Goal: Book appointment/travel/reservation

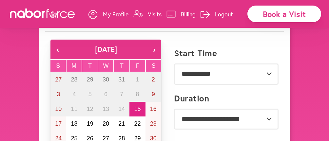
scroll to position [46, 0]
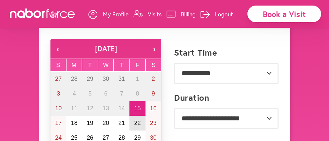
click at [137, 123] on abbr "22" at bounding box center [137, 123] width 7 height 7
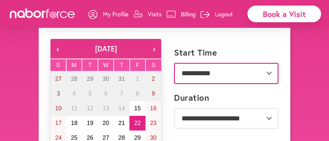
click at [271, 74] on select "**********" at bounding box center [226, 73] width 105 height 21
select select "********"
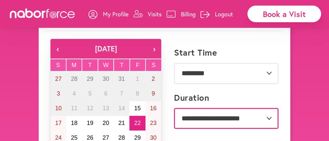
click at [235, 118] on select "**********" at bounding box center [226, 118] width 105 height 21
select select "***"
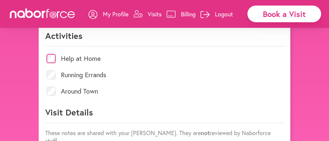
scroll to position [374, 0]
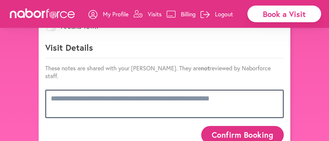
click at [154, 90] on textarea at bounding box center [164, 104] width 239 height 28
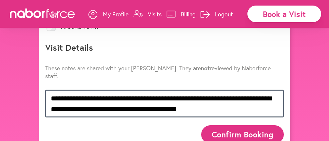
type textarea "**********"
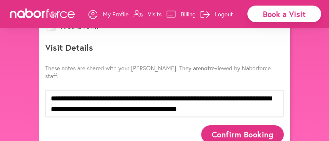
click at [221, 126] on button "Confirm Booking" at bounding box center [242, 135] width 83 height 18
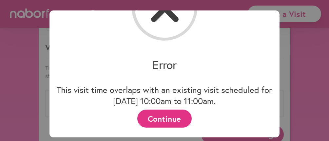
scroll to position [46, 0]
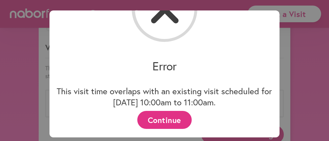
click at [174, 124] on button "Continue" at bounding box center [164, 120] width 54 height 18
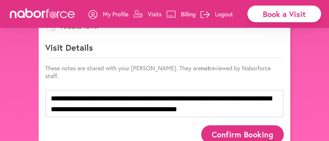
drag, startPoint x: 75, startPoint y: 84, endPoint x: 154, endPoint y: 12, distance: 106.3
click at [154, 12] on p "Visits" at bounding box center [155, 14] width 14 height 8
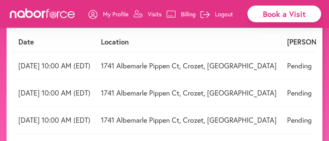
scroll to position [58, 0]
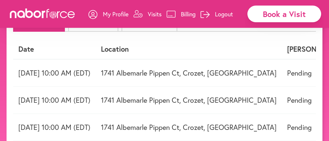
click at [282, 76] on td "Pending" at bounding box center [315, 73] width 66 height 28
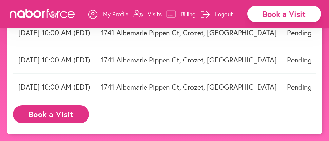
scroll to position [129, 0]
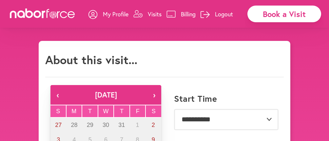
click at [27, 12] on icon at bounding box center [30, 14] width 8 height 10
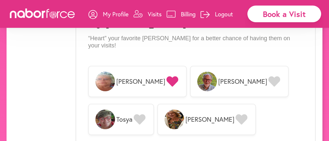
scroll to position [546, 0]
click at [140, 114] on icon at bounding box center [140, 119] width 12 height 10
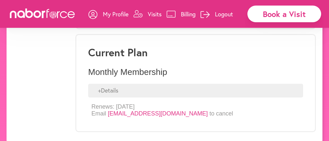
scroll to position [666, 0]
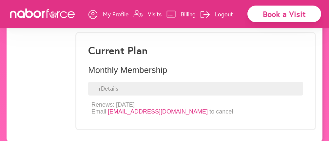
click at [124, 109] on link "[EMAIL_ADDRESS][DOMAIN_NAME]" at bounding box center [158, 112] width 100 height 7
click at [115, 82] on div "+ Details" at bounding box center [195, 89] width 215 height 14
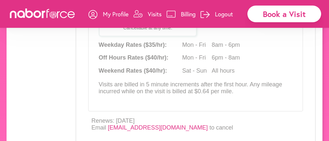
scroll to position [829, 0]
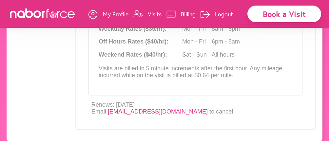
drag, startPoint x: 108, startPoint y: 105, endPoint x: 136, endPoint y: 108, distance: 29.0
click at [136, 109] on link "[EMAIL_ADDRESS][DOMAIN_NAME]" at bounding box center [158, 112] width 100 height 7
